Goal: Browse casually: Explore the website without a specific task or goal

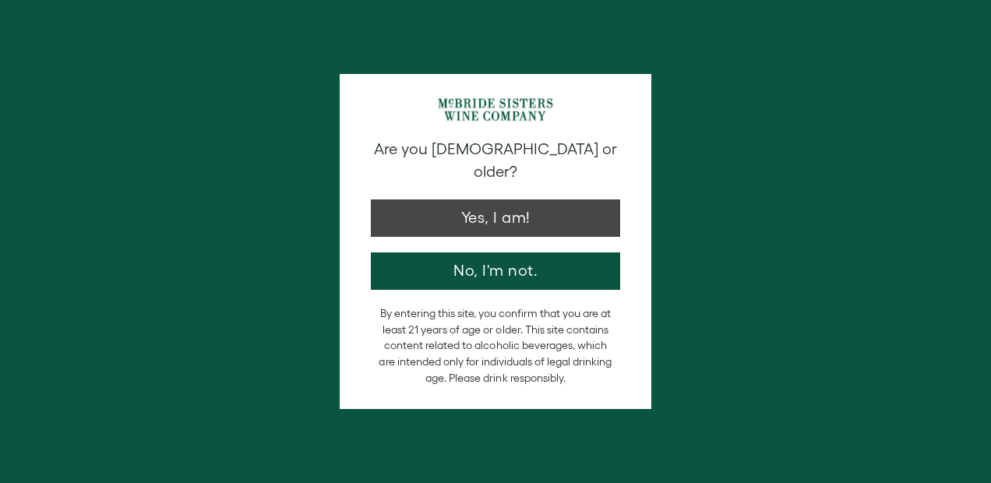
click at [484, 203] on button "Yes, I am!" at bounding box center [495, 217] width 249 height 37
click at [465, 199] on button "Yes, I am!" at bounding box center [495, 217] width 249 height 37
click at [474, 199] on button "Yes, I am!" at bounding box center [495, 217] width 249 height 37
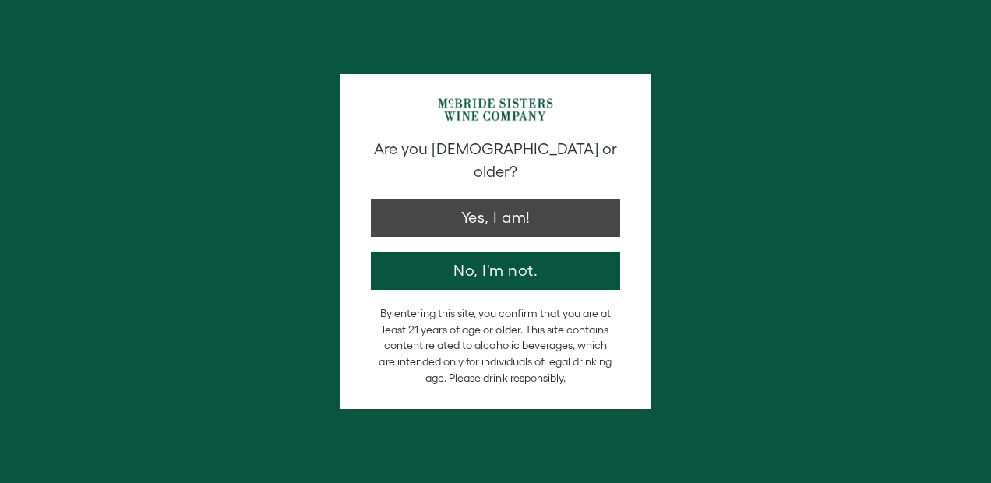
click at [474, 199] on button "Yes, I am!" at bounding box center [495, 217] width 249 height 37
click at [493, 199] on button "Yes, I am!" at bounding box center [495, 217] width 249 height 37
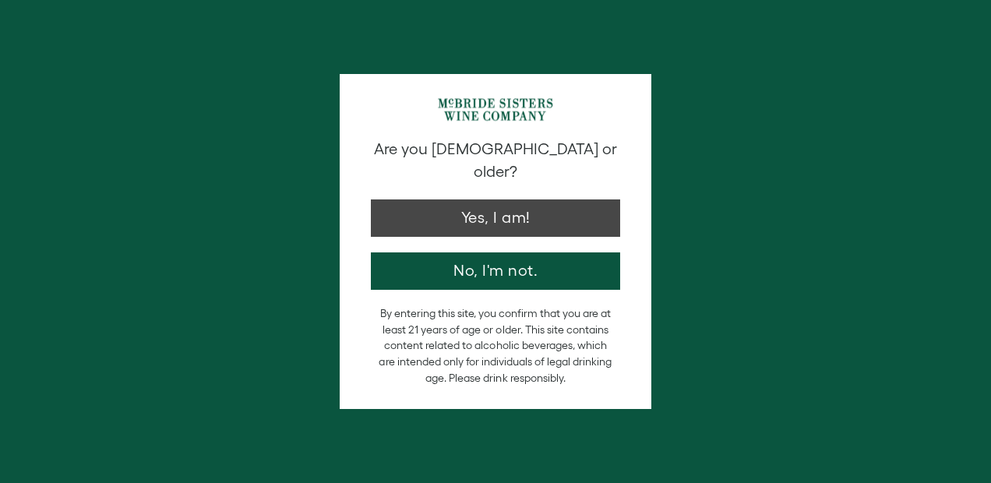
click at [493, 199] on button "Yes, I am!" at bounding box center [495, 217] width 249 height 37
click at [492, 199] on button "Yes, I am!" at bounding box center [495, 217] width 249 height 37
click at [528, 199] on button "Yes, I am!" at bounding box center [495, 217] width 249 height 37
